Goal: Task Accomplishment & Management: Manage account settings

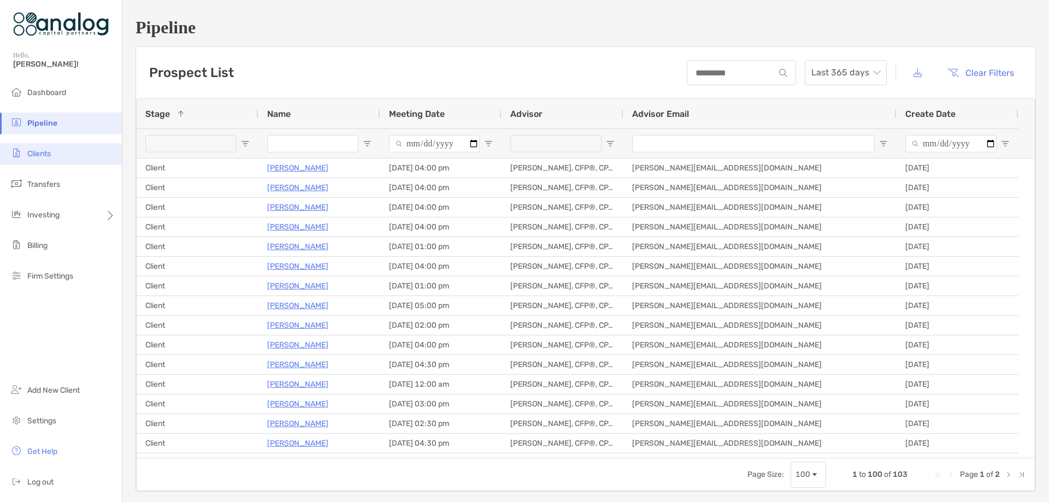
click at [43, 156] on span "Clients" at bounding box center [38, 153] width 23 height 9
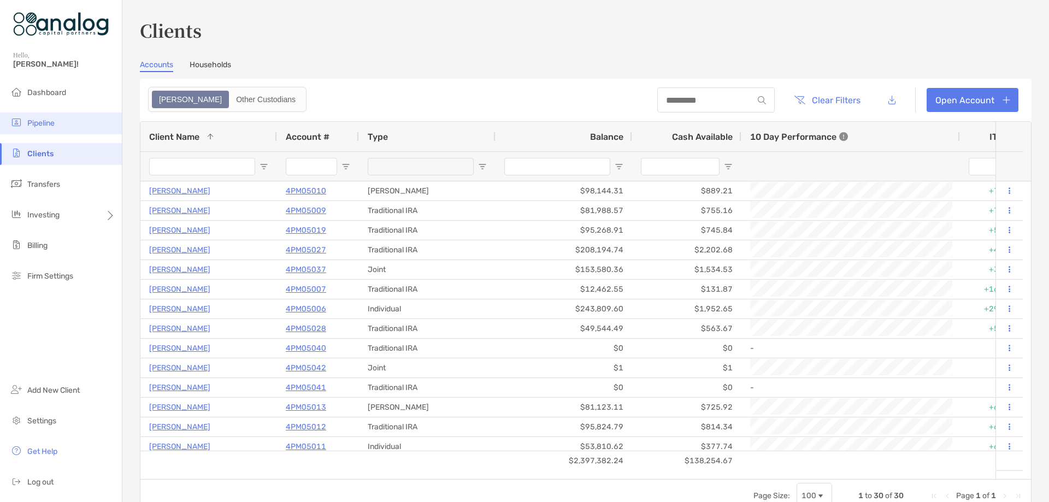
click at [59, 119] on li "Pipeline" at bounding box center [61, 124] width 122 height 22
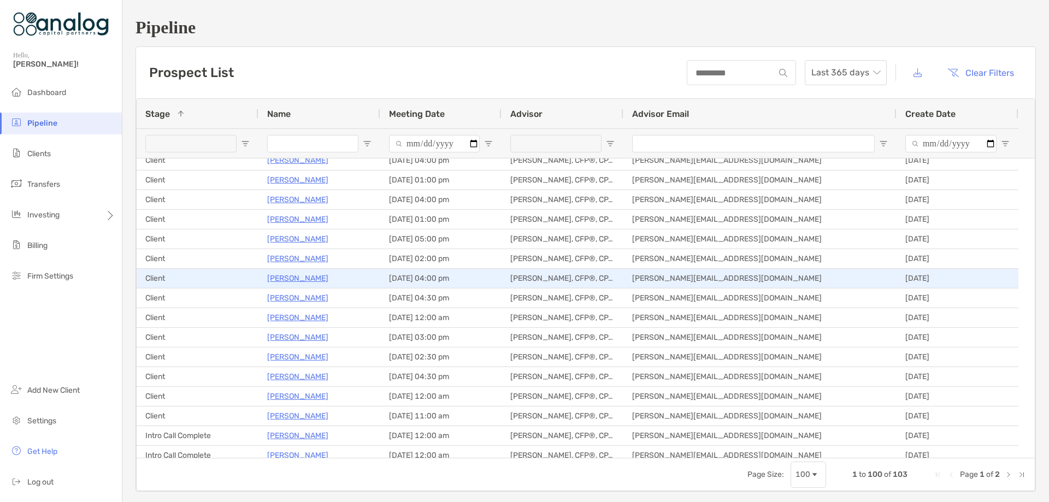
scroll to position [218, 0]
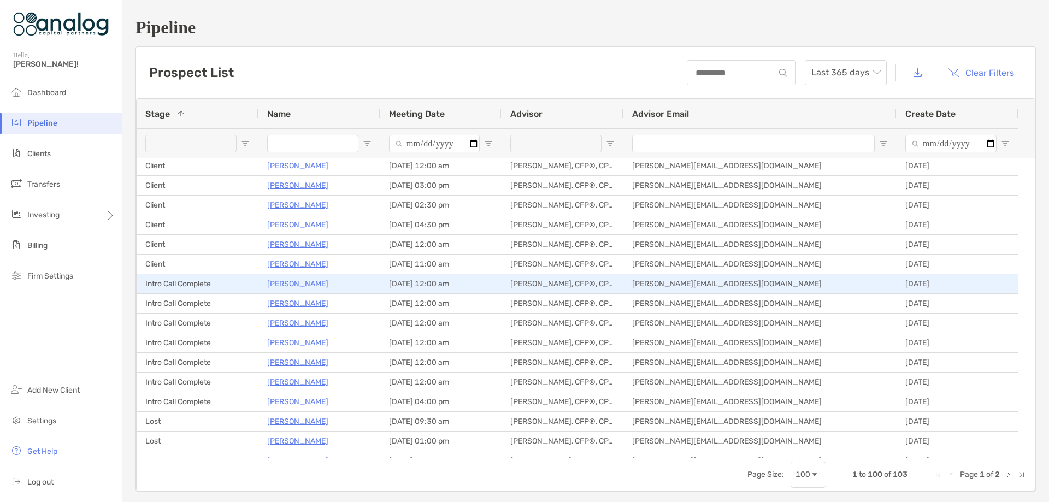
click at [297, 282] on p "[PERSON_NAME]" at bounding box center [297, 284] width 61 height 14
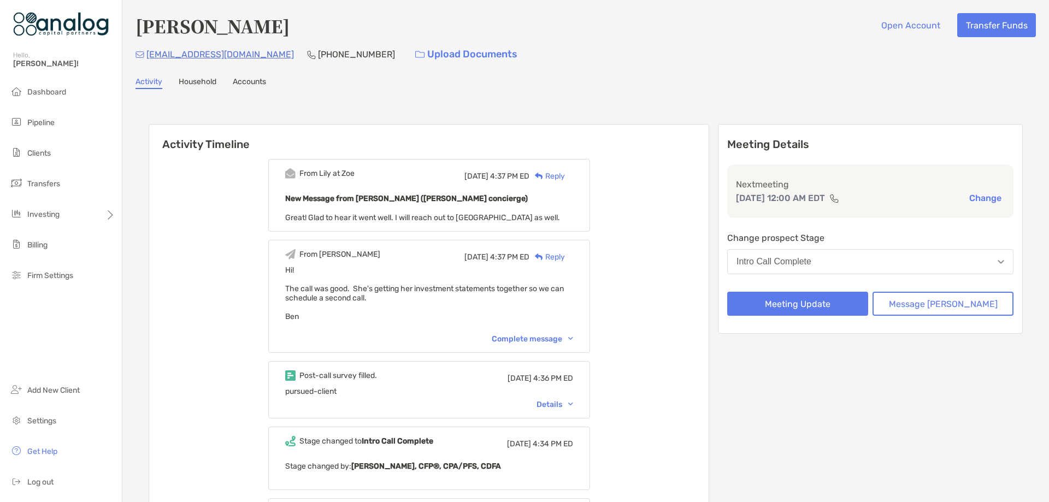
click at [858, 261] on button "Intro Call Complete" at bounding box center [870, 261] width 286 height 25
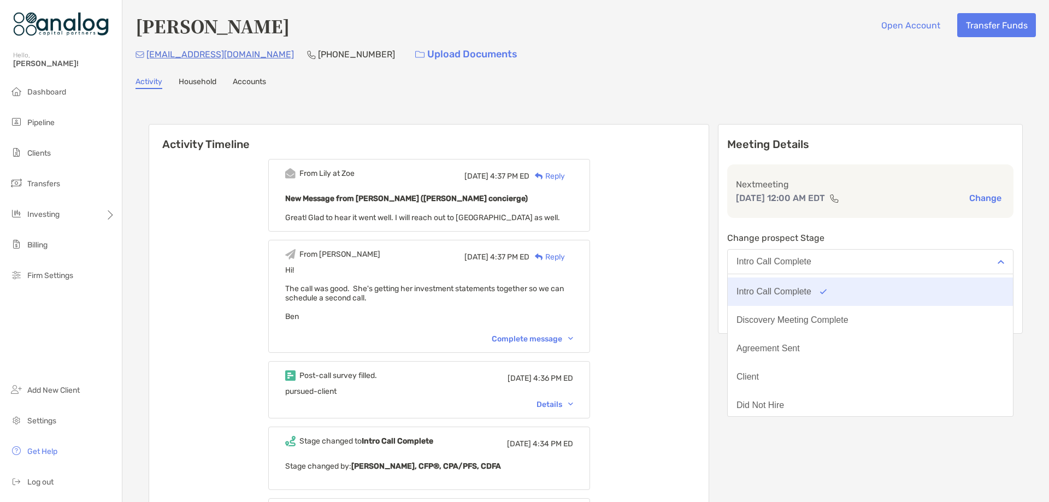
scroll to position [85, 0]
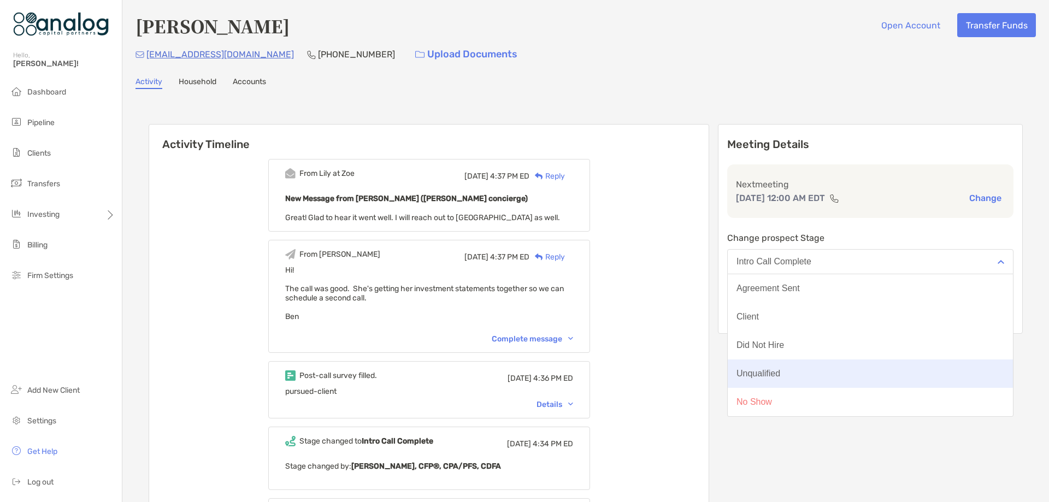
click at [822, 375] on button "Unqualified" at bounding box center [869, 373] width 285 height 28
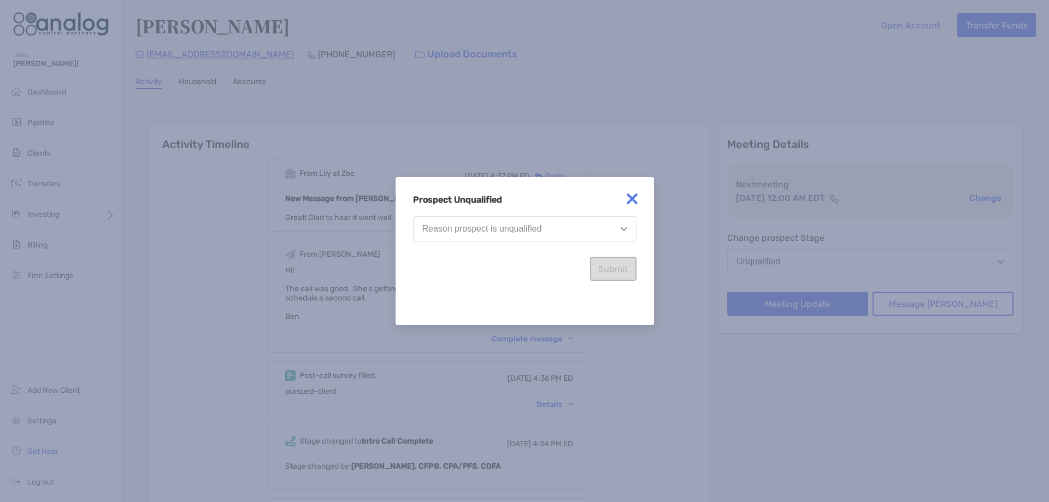
click at [541, 235] on button "Reason prospect is unqualified" at bounding box center [524, 228] width 223 height 25
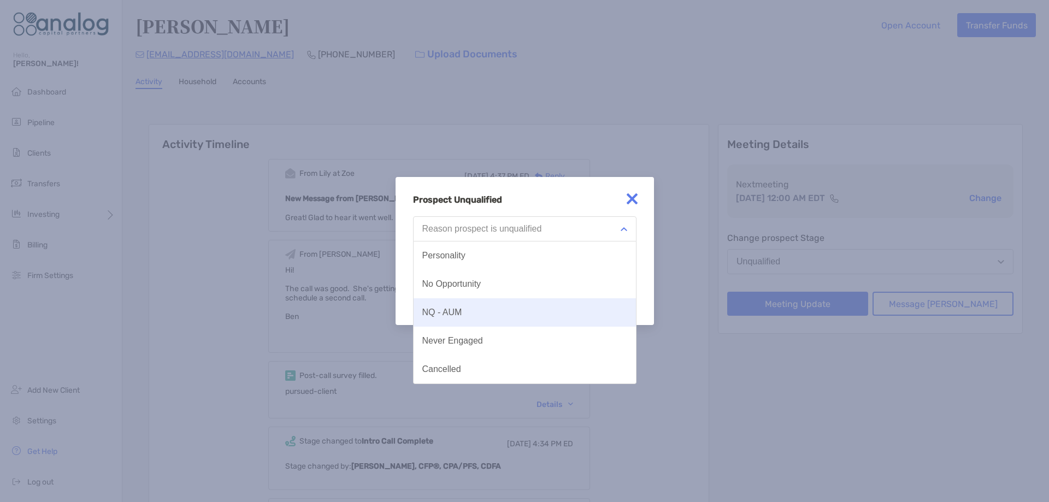
click at [511, 309] on button "NQ - AUM" at bounding box center [524, 312] width 222 height 28
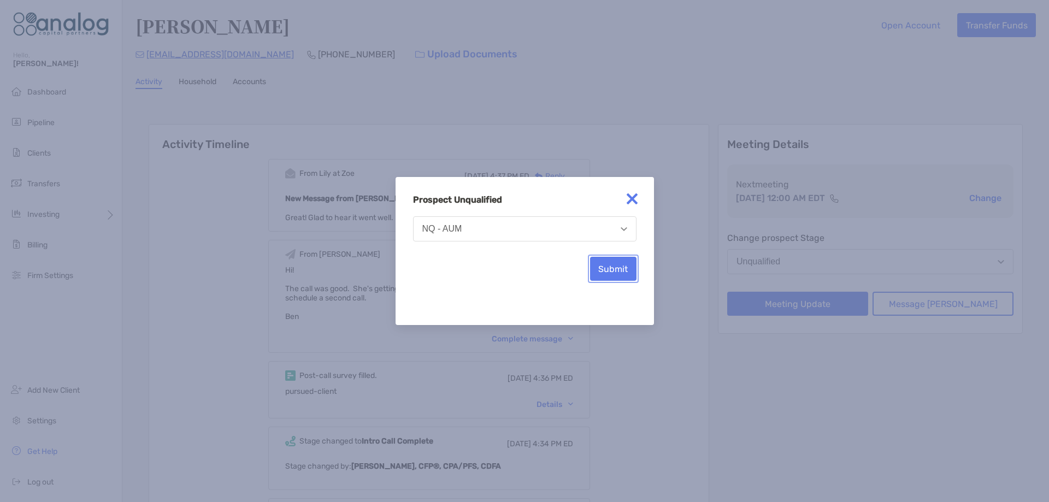
click at [611, 271] on button "Submit" at bounding box center [613, 269] width 46 height 24
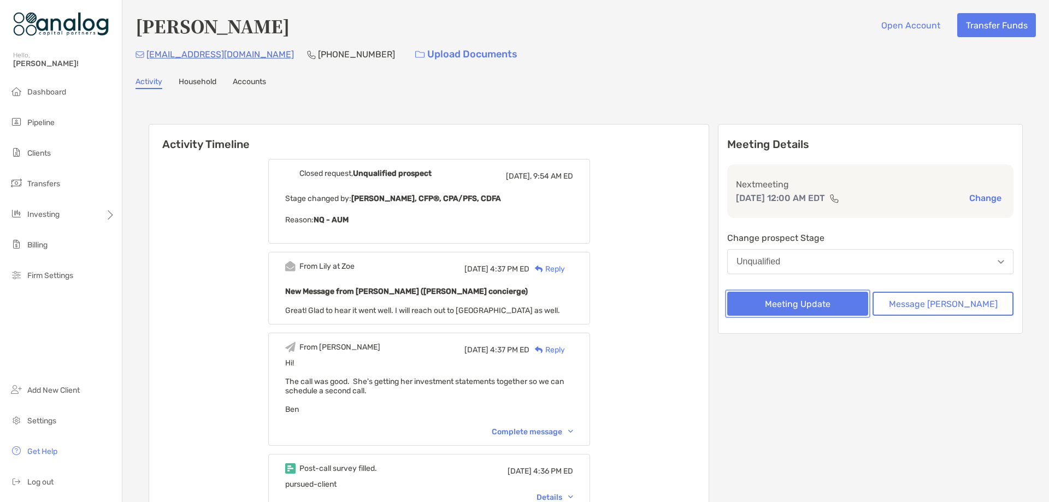
click at [774, 295] on button "Meeting Update" at bounding box center [797, 304] width 141 height 24
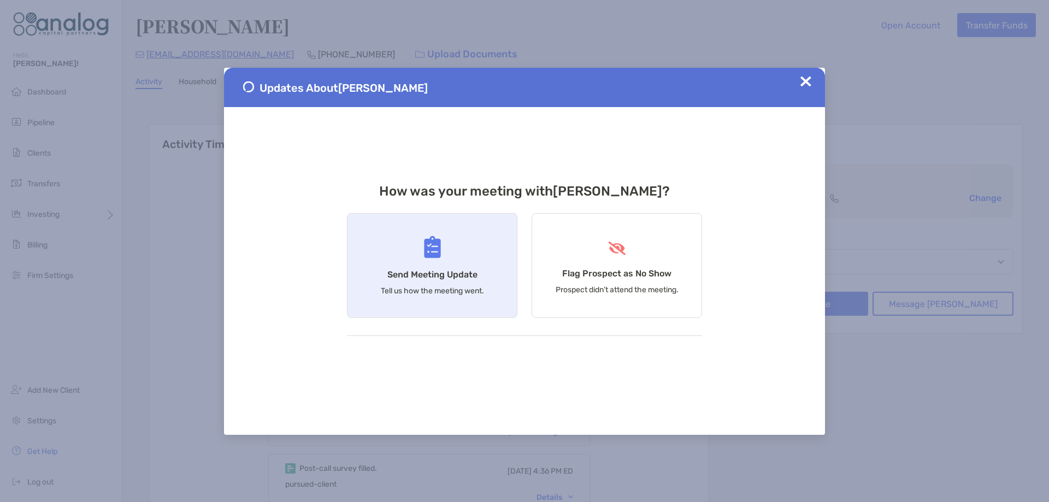
click at [483, 249] on div "Send Meeting Update Tell us how the meeting went." at bounding box center [432, 265] width 170 height 105
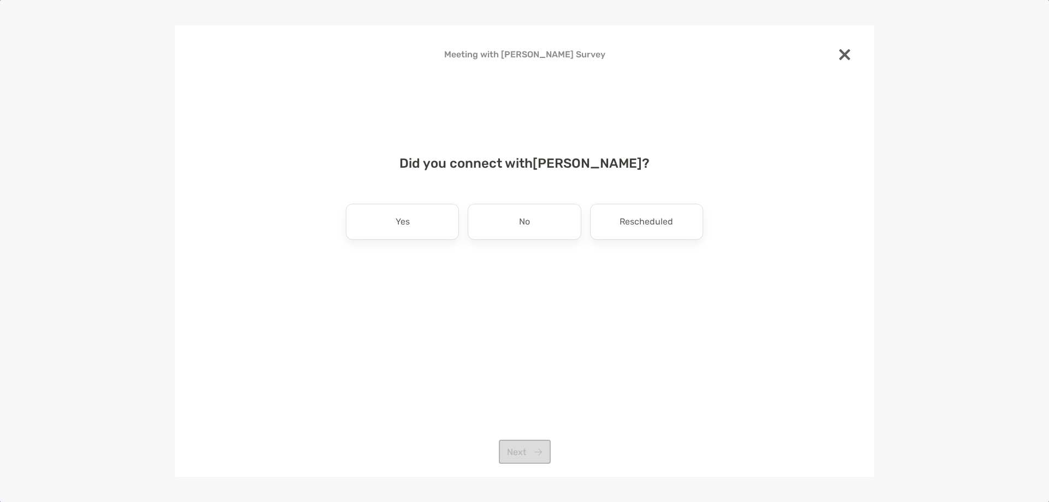
click at [849, 54] on img at bounding box center [844, 54] width 11 height 11
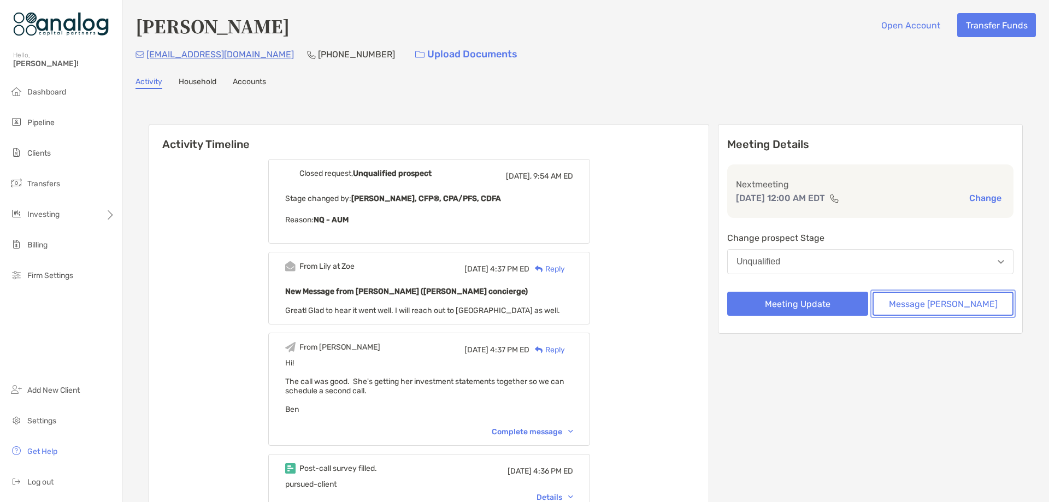
click at [925, 312] on button "Message Zoe" at bounding box center [942, 304] width 141 height 24
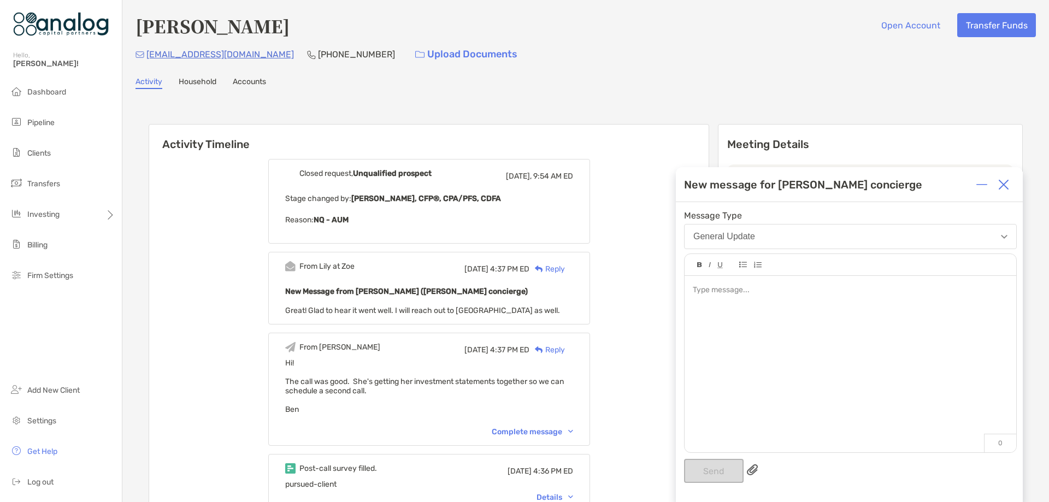
click at [710, 299] on div at bounding box center [850, 358] width 332 height 165
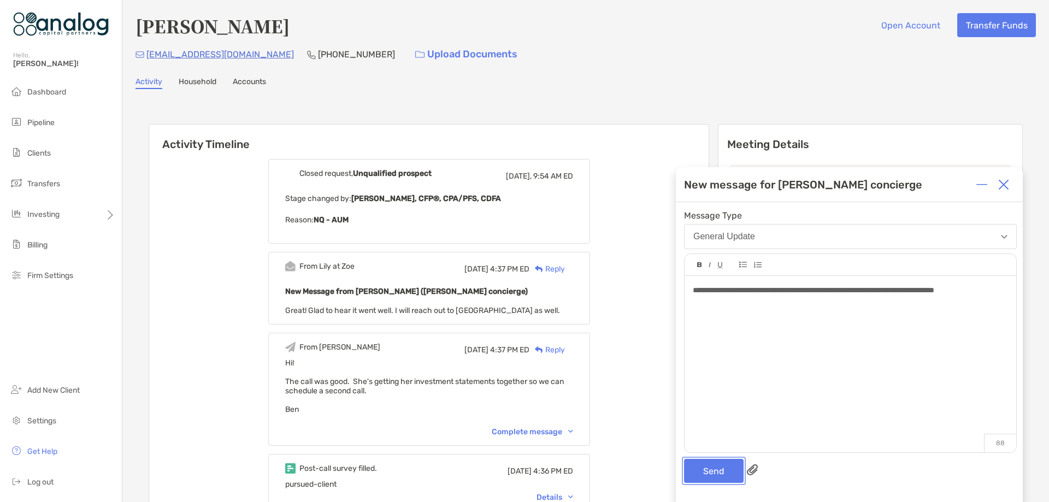
click at [707, 468] on button "Send" at bounding box center [714, 471] width 60 height 24
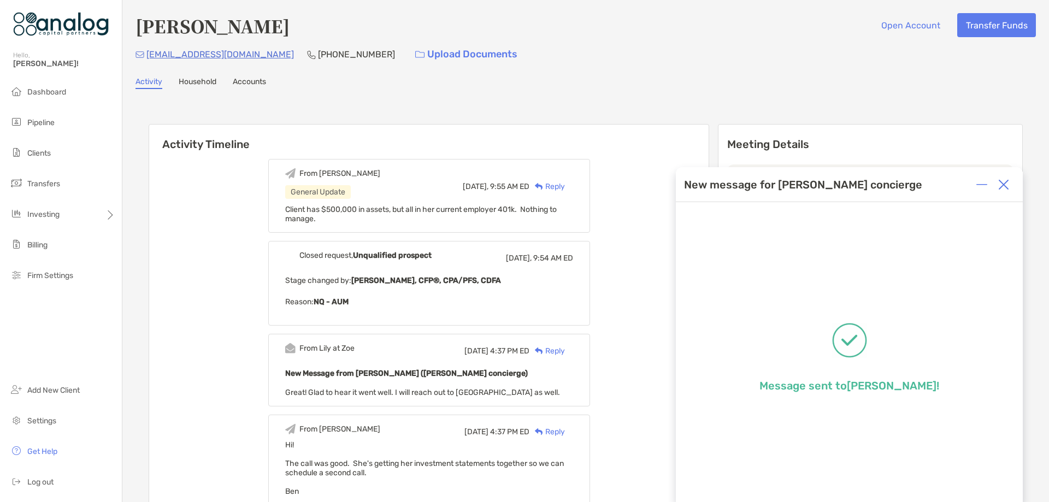
click at [1001, 186] on img at bounding box center [1003, 184] width 11 height 11
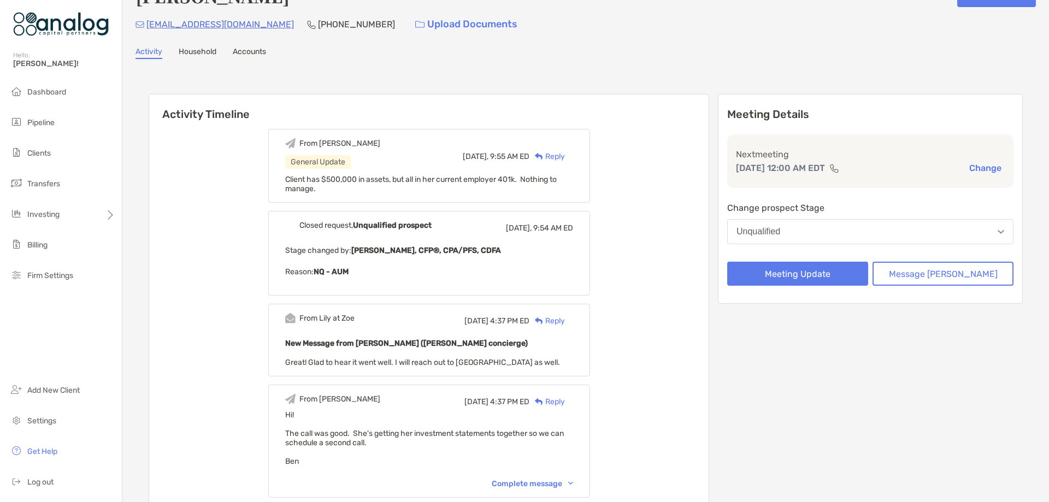
scroll to position [0, 0]
